Goal: Task Accomplishment & Management: Manage account settings

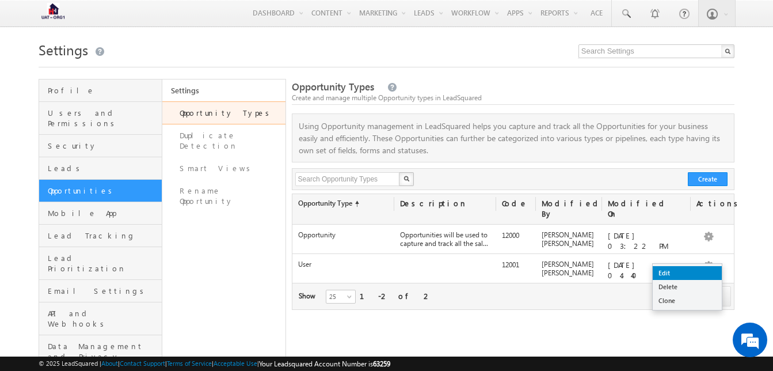
click at [693, 270] on link "Edit" at bounding box center [687, 273] width 69 height 14
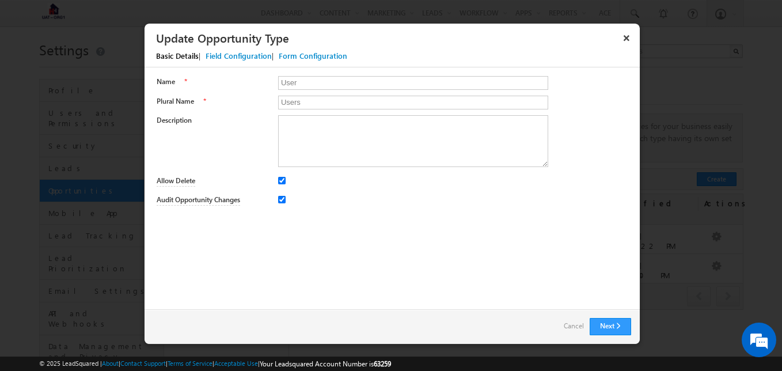
click at [246, 59] on div "Field Configuration" at bounding box center [238, 56] width 66 height 10
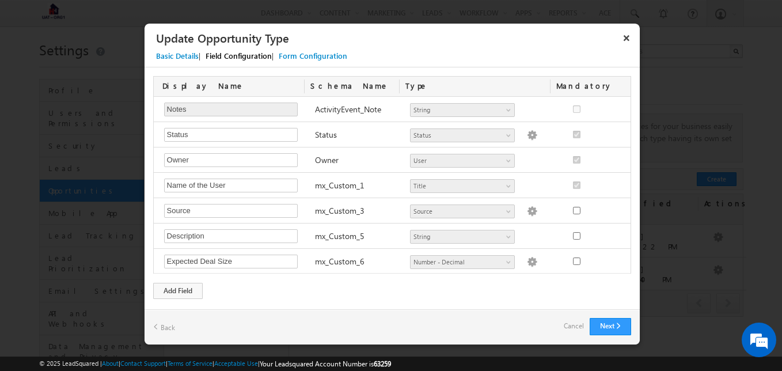
click at [323, 54] on div "Form Configuration" at bounding box center [313, 56] width 68 height 10
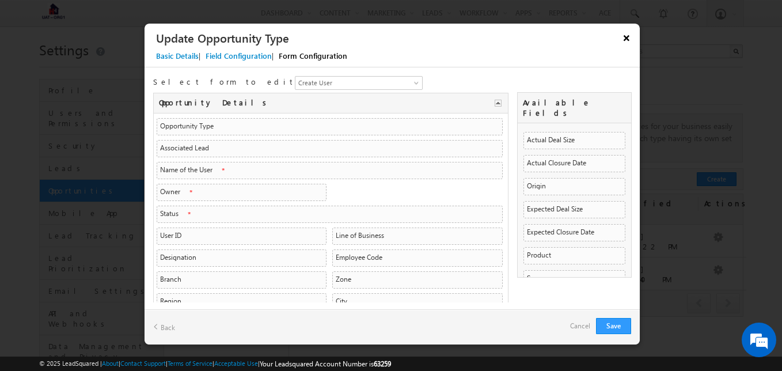
click at [628, 36] on button "×" at bounding box center [626, 38] width 18 height 20
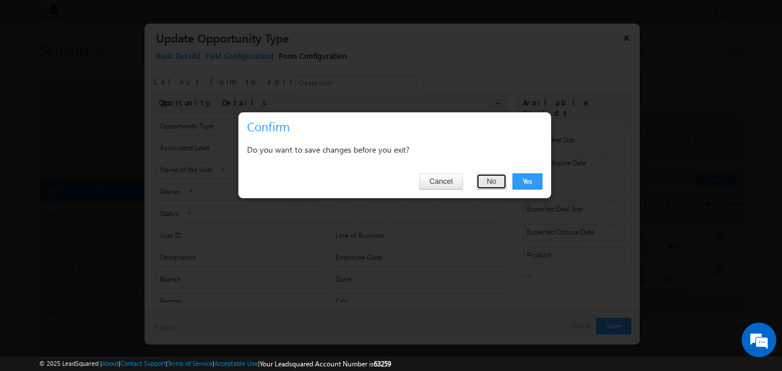
click at [494, 180] on button "No" at bounding box center [491, 181] width 31 height 16
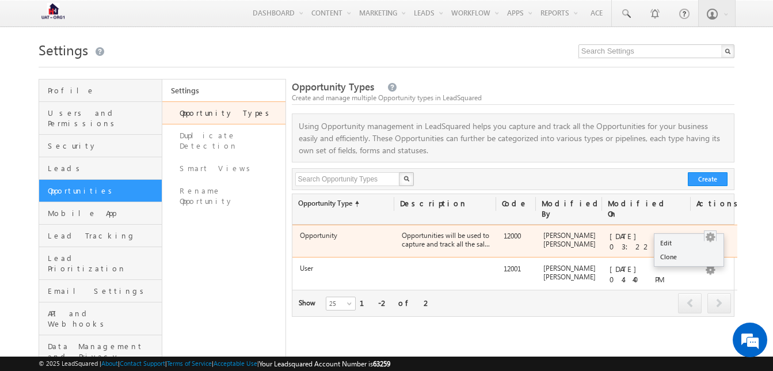
click at [710, 231] on button "button" at bounding box center [710, 237] width 12 height 12
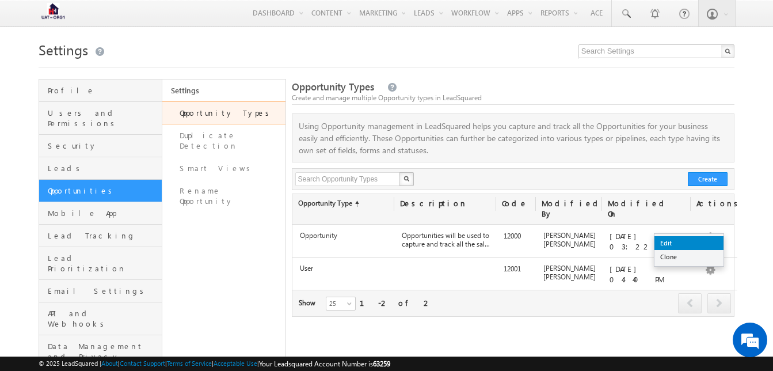
click at [699, 244] on link "Edit" at bounding box center [688, 243] width 69 height 14
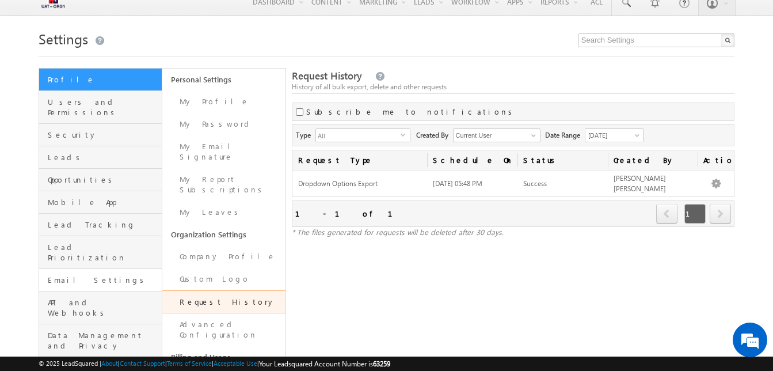
scroll to position [12, 0]
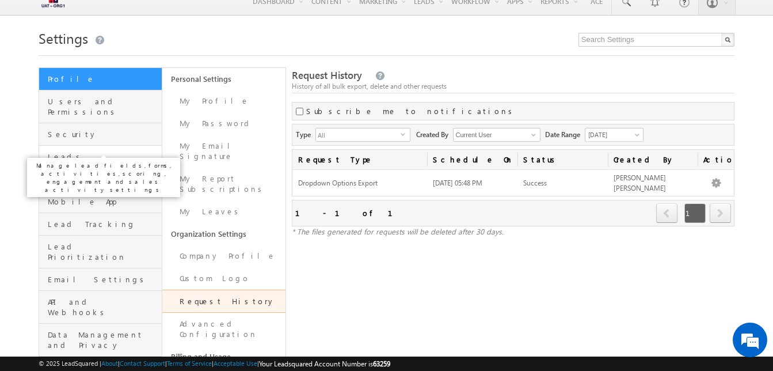
click at [80, 151] on span "Leads" at bounding box center [103, 156] width 111 height 10
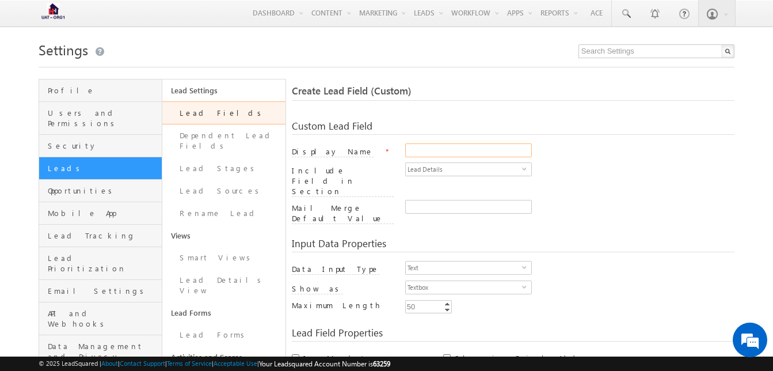
click at [426, 151] on input "Display Name" at bounding box center [468, 150] width 127 height 14
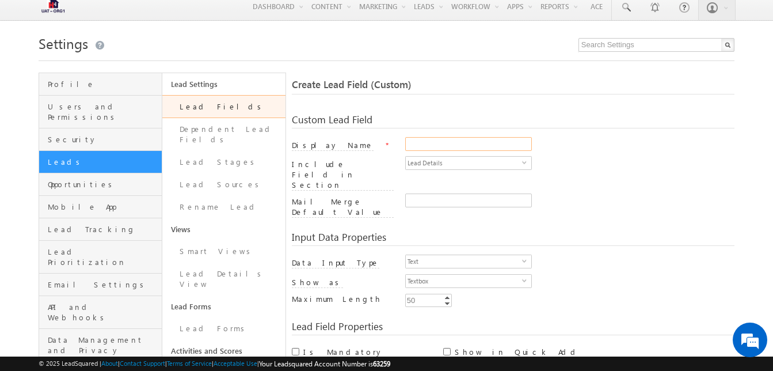
scroll to position [6, 0]
